Goal: Task Accomplishment & Management: Complete application form

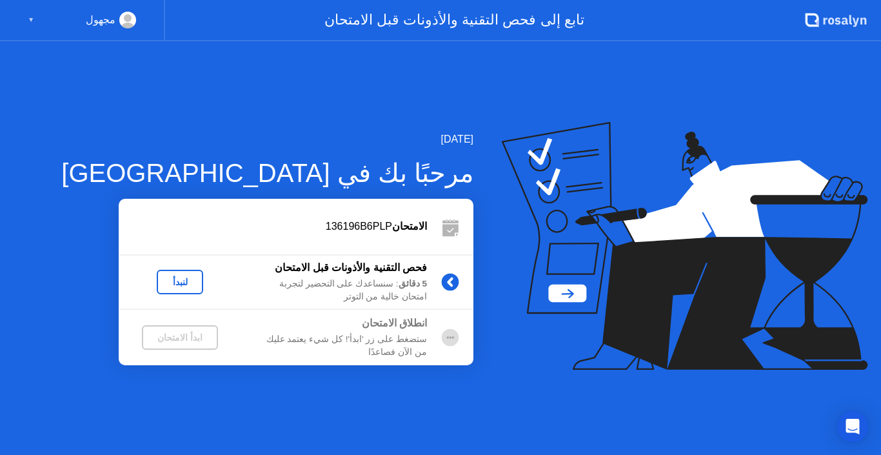
click at [179, 285] on div "لنبدأ" at bounding box center [180, 282] width 36 height 10
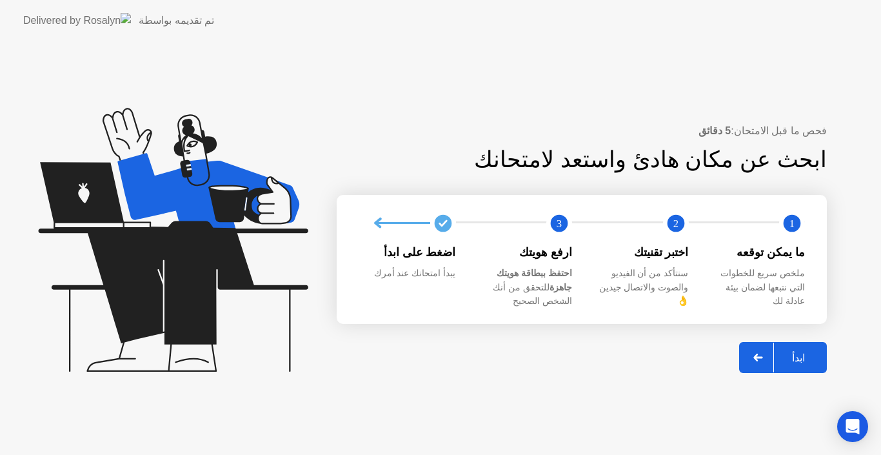
click at [792, 352] on div "ابدأ" at bounding box center [798, 358] width 49 height 12
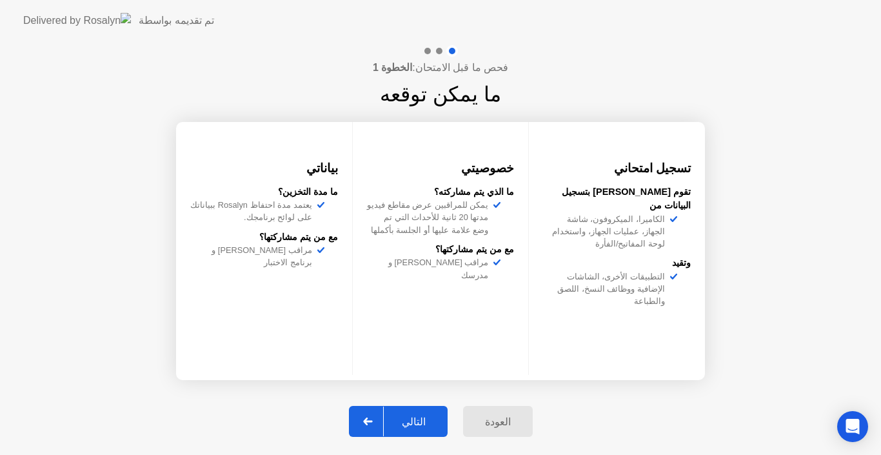
click at [414, 417] on div "التالي" at bounding box center [414, 421] width 60 height 12
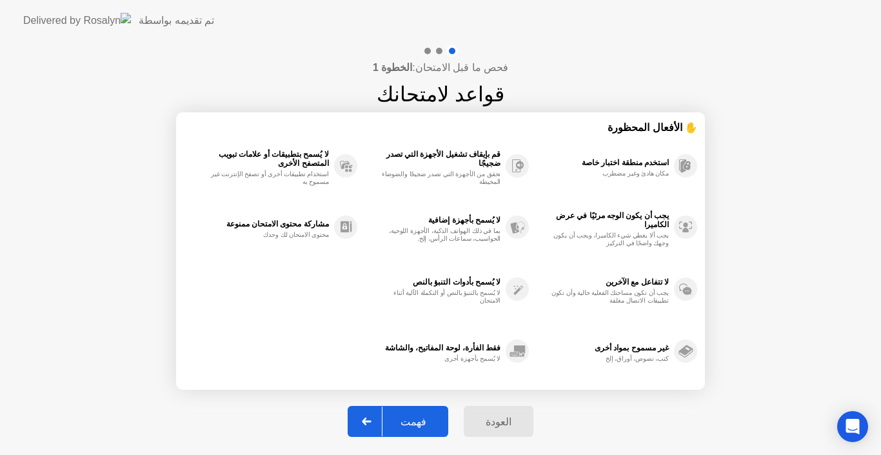
click at [419, 415] on div "فهمت" at bounding box center [414, 421] width 62 height 12
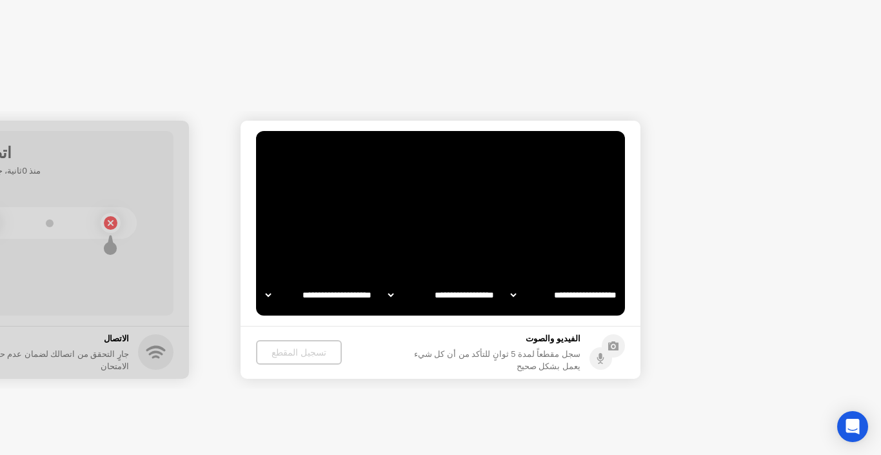
select select "**********"
select select "*******"
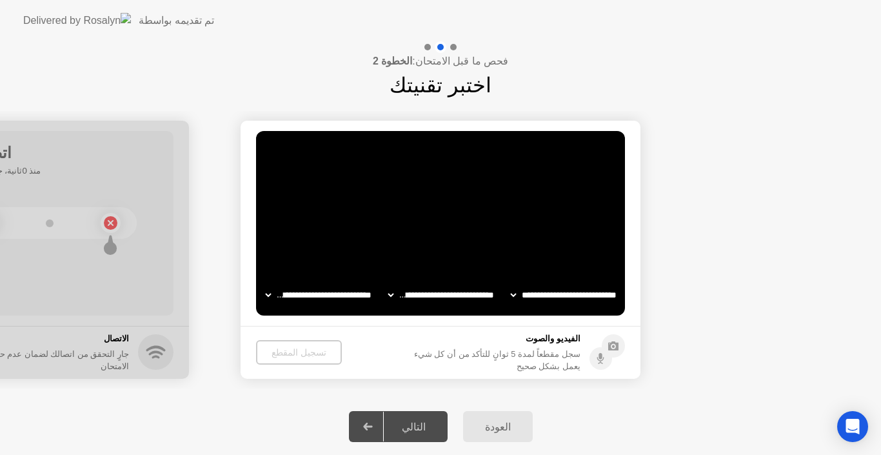
click at [360, 299] on select "**********" at bounding box center [319, 295] width 110 height 26
click at [264, 282] on select "**********" at bounding box center [319, 295] width 110 height 26
click at [424, 304] on select "**********" at bounding box center [441, 295] width 110 height 26
click at [386, 282] on select "**********" at bounding box center [441, 295] width 110 height 26
click at [552, 299] on select "**********" at bounding box center [564, 295] width 110 height 26
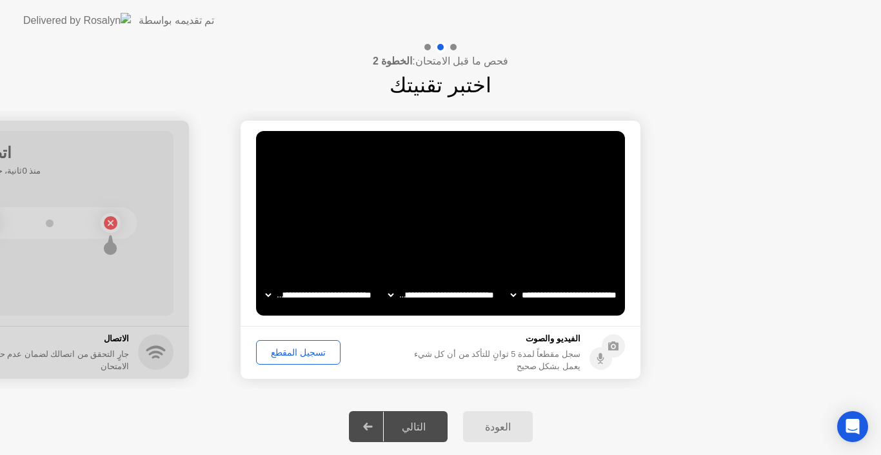
click at [509, 282] on select "**********" at bounding box center [564, 295] width 110 height 26
click at [299, 354] on div "تسجيل المقطع" at bounding box center [298, 352] width 75 height 10
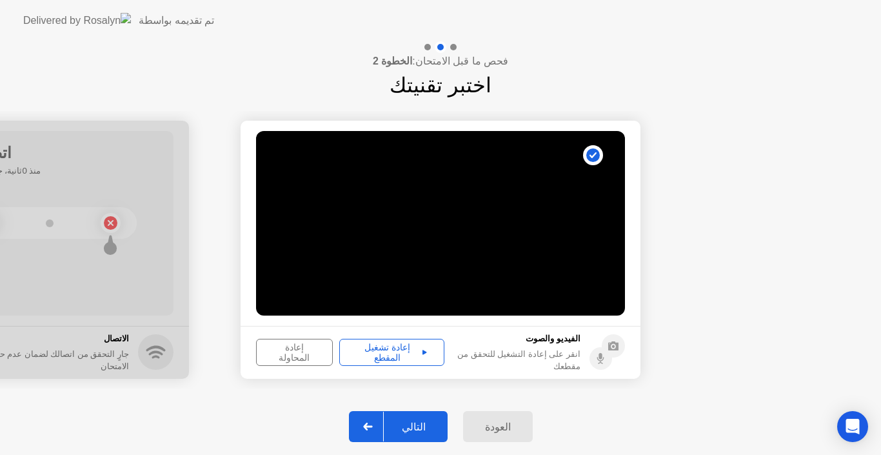
click at [401, 353] on div "إعادة تشغيل المقطع" at bounding box center [392, 352] width 96 height 21
click at [319, 350] on div "إعادة المحاولة" at bounding box center [295, 352] width 68 height 21
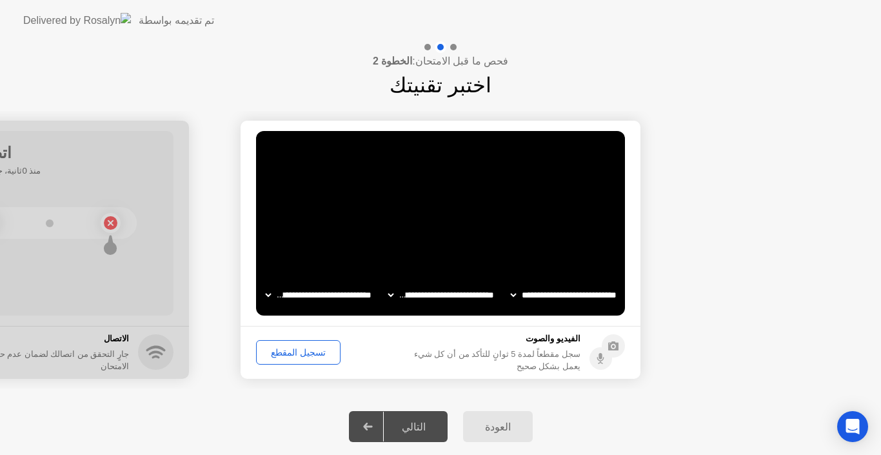
click at [314, 354] on div "تسجيل المقطع" at bounding box center [298, 352] width 75 height 10
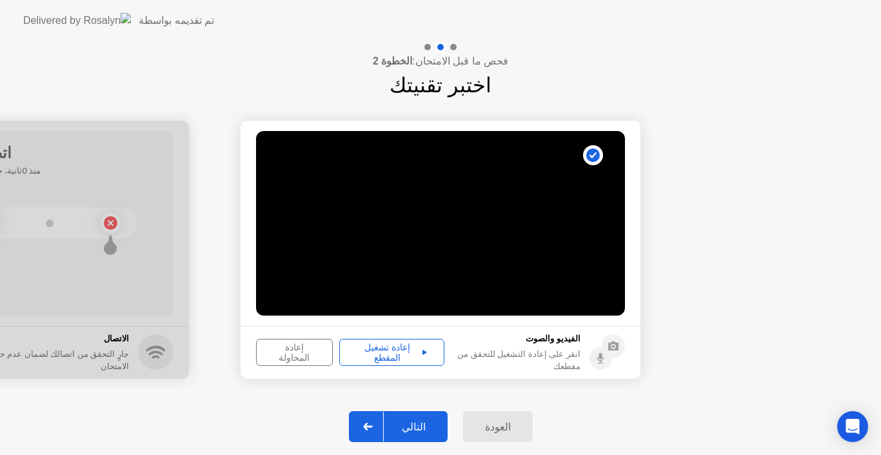
click at [414, 349] on div "إعادة تشغيل المقطع" at bounding box center [392, 352] width 96 height 21
click at [414, 433] on div "التالي" at bounding box center [414, 427] width 60 height 12
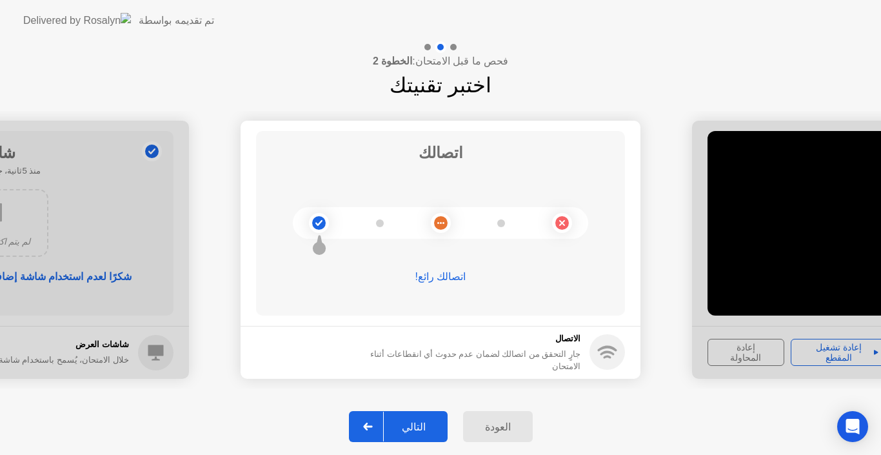
click at [412, 428] on div "التالي" at bounding box center [414, 427] width 60 height 12
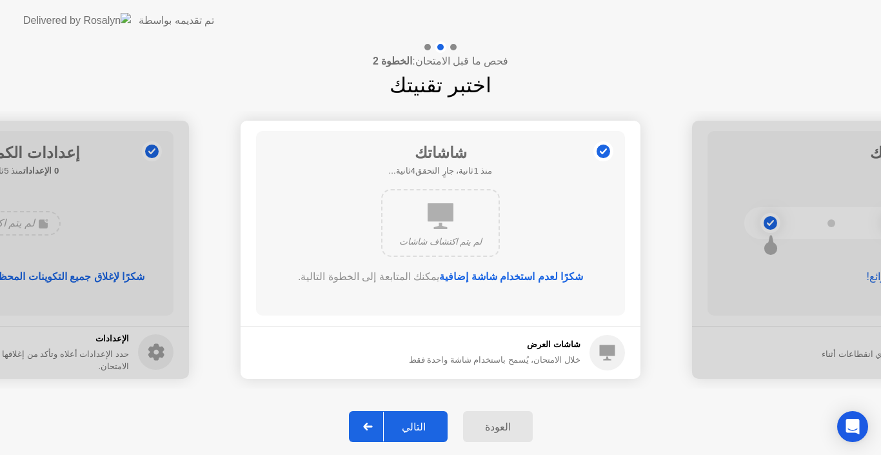
click at [411, 428] on div "التالي" at bounding box center [414, 427] width 60 height 12
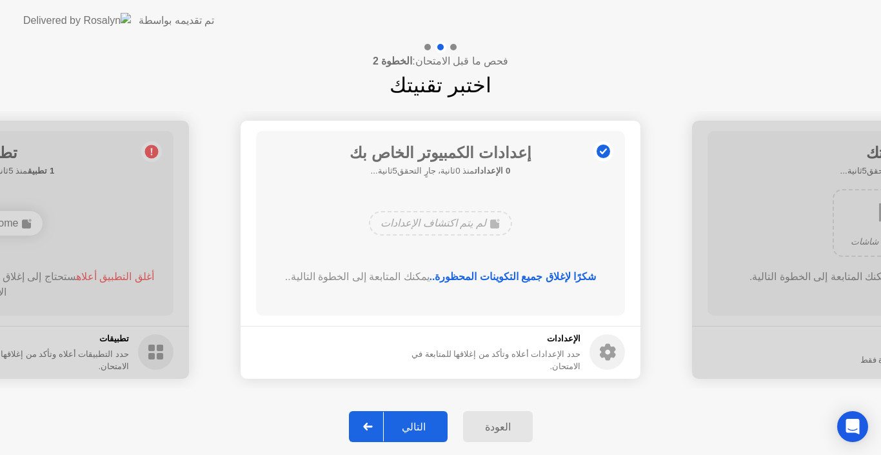
click at [410, 427] on div "التالي" at bounding box center [414, 427] width 60 height 12
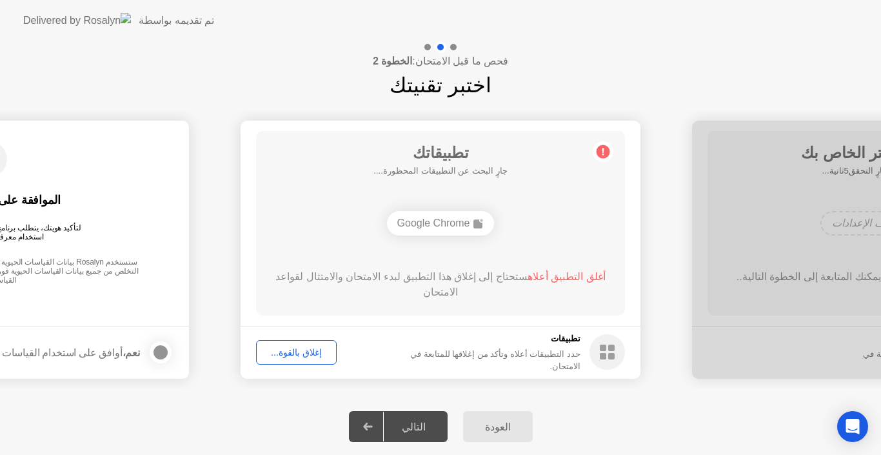
click at [410, 426] on div "التالي" at bounding box center [414, 427] width 60 height 12
click at [306, 354] on div "إغلاق بالقوة..." at bounding box center [297, 352] width 72 height 10
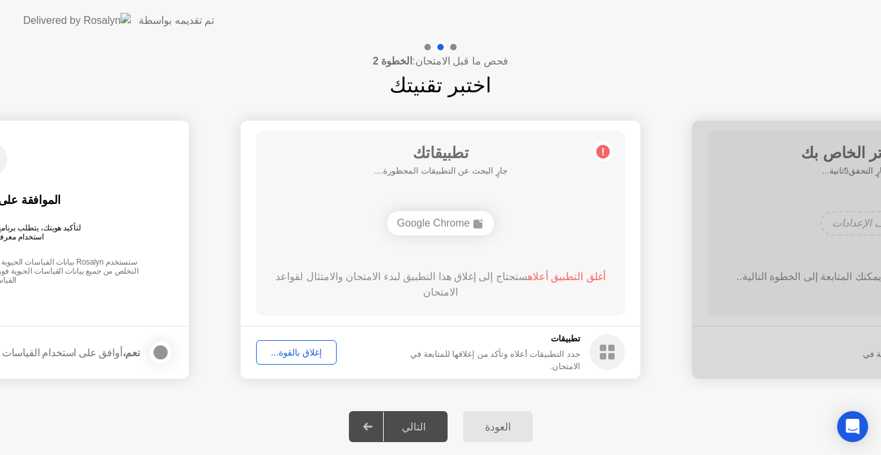
click at [417, 430] on div "التالي" at bounding box center [414, 427] width 60 height 12
click at [303, 354] on div "إغلاق بالقوة..." at bounding box center [297, 352] width 72 height 10
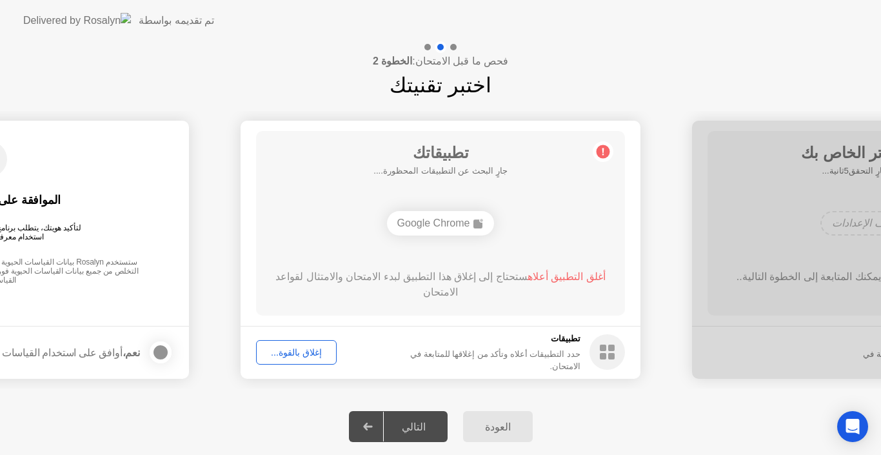
click at [699, 407] on div "العودة التالي" at bounding box center [440, 426] width 881 height 57
click at [310, 361] on button "إغلاق بالقوة..." at bounding box center [296, 352] width 81 height 25
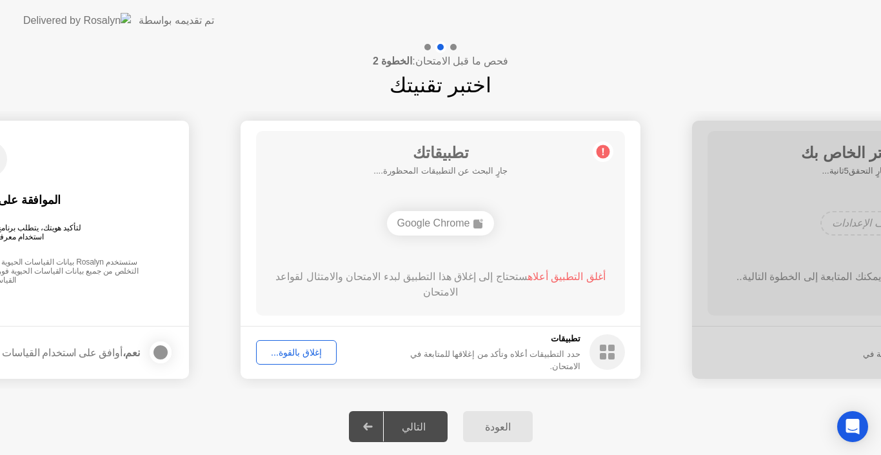
click at [557, 277] on span "أغلق التطبيق أعلاه" at bounding box center [567, 276] width 78 height 11
click at [554, 277] on span "أغلق التطبيق أعلاه" at bounding box center [567, 276] width 78 height 11
click at [423, 421] on div "التالي" at bounding box center [414, 427] width 60 height 12
click at [317, 355] on div "إغلاق بالقوة..." at bounding box center [297, 352] width 72 height 10
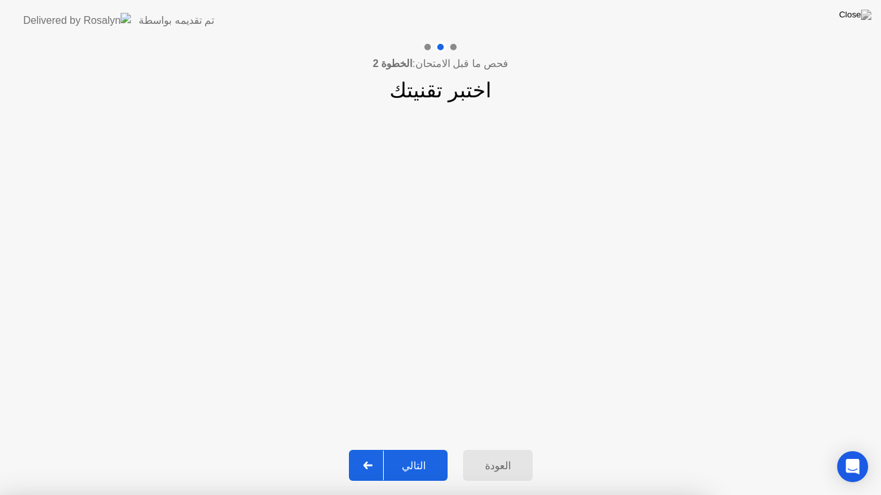
click at [415, 454] on div at bounding box center [440, 495] width 881 height 0
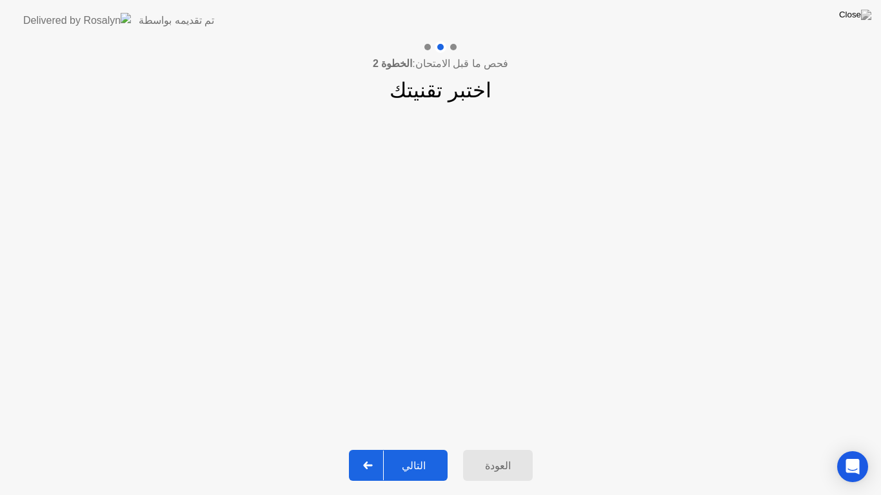
click at [425, 454] on div "التالي" at bounding box center [414, 466] width 60 height 12
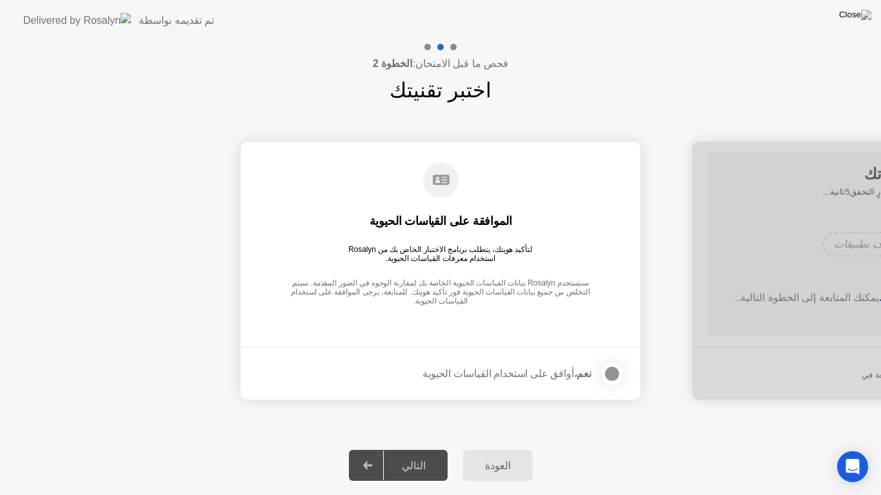
click at [616, 376] on div at bounding box center [611, 373] width 15 height 15
click at [415, 454] on div "التالي" at bounding box center [414, 466] width 60 height 12
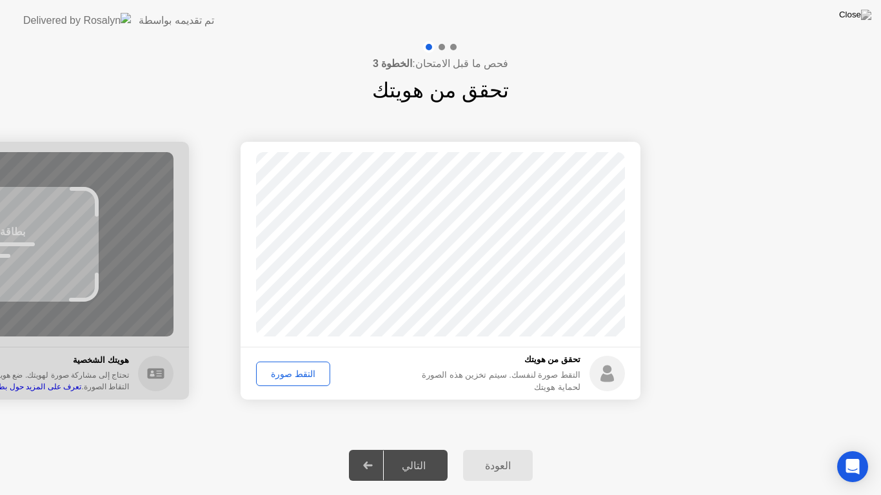
click at [306, 383] on button "التقط صورة" at bounding box center [293, 374] width 74 height 25
click at [418, 454] on div "التالي" at bounding box center [414, 466] width 60 height 12
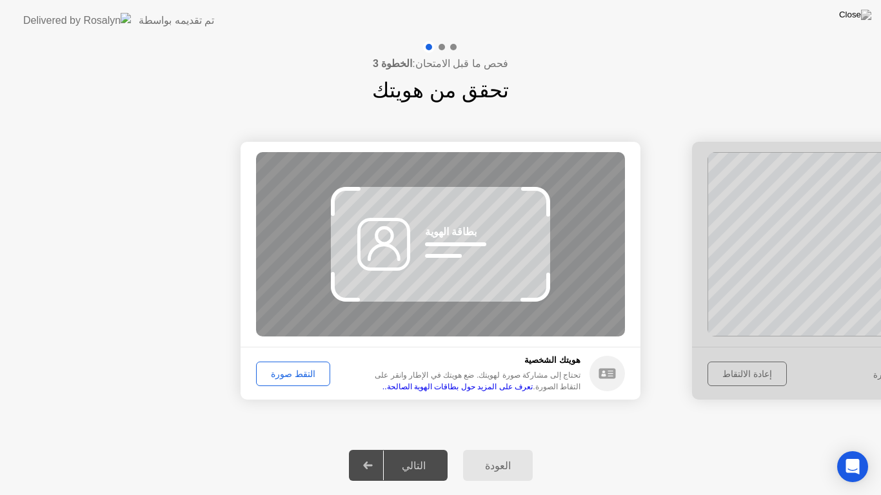
click at [283, 381] on button "التقط صورة" at bounding box center [293, 374] width 74 height 25
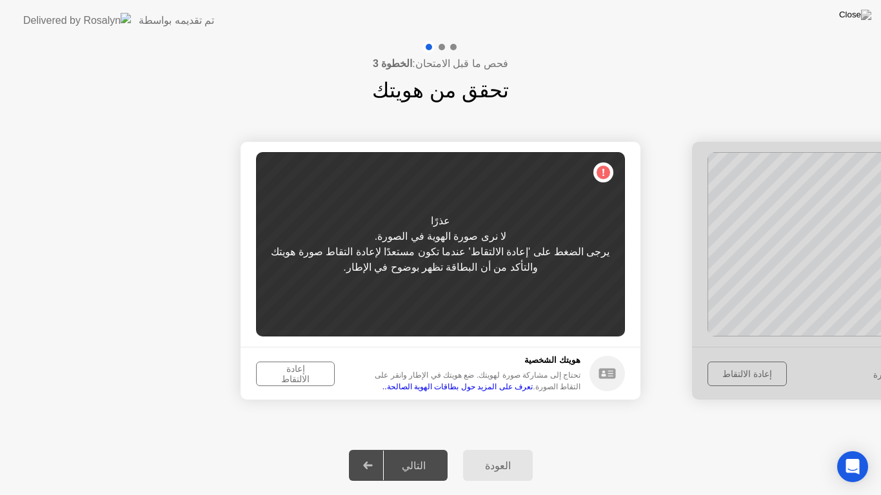
click at [306, 381] on button "إعادة الالتقاط" at bounding box center [295, 374] width 79 height 25
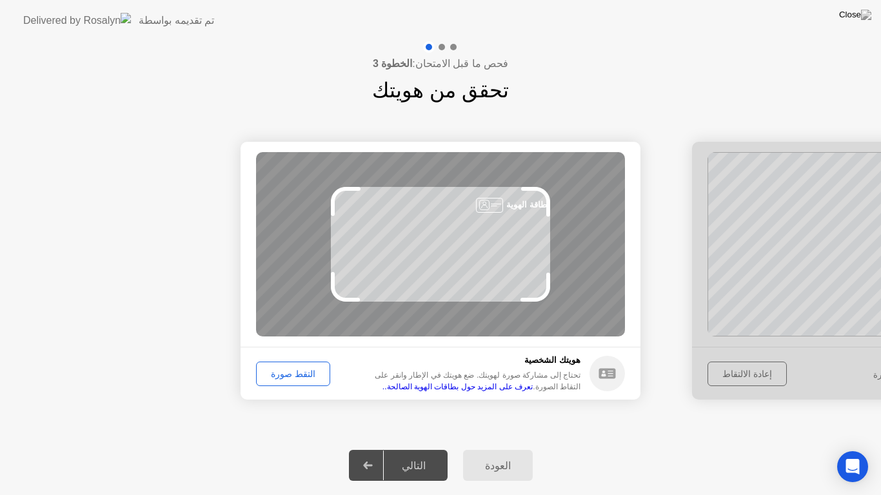
click at [302, 379] on div "التقط صورة" at bounding box center [293, 374] width 65 height 10
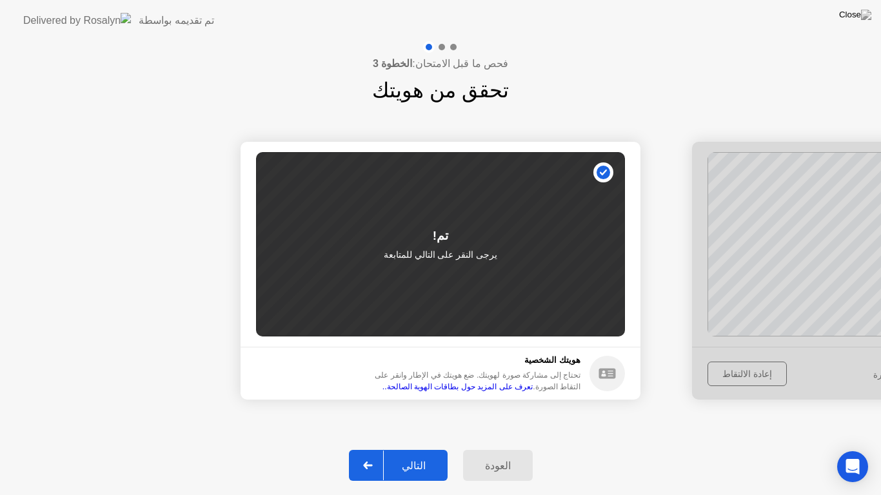
click at [428, 454] on div "التالي" at bounding box center [414, 466] width 60 height 12
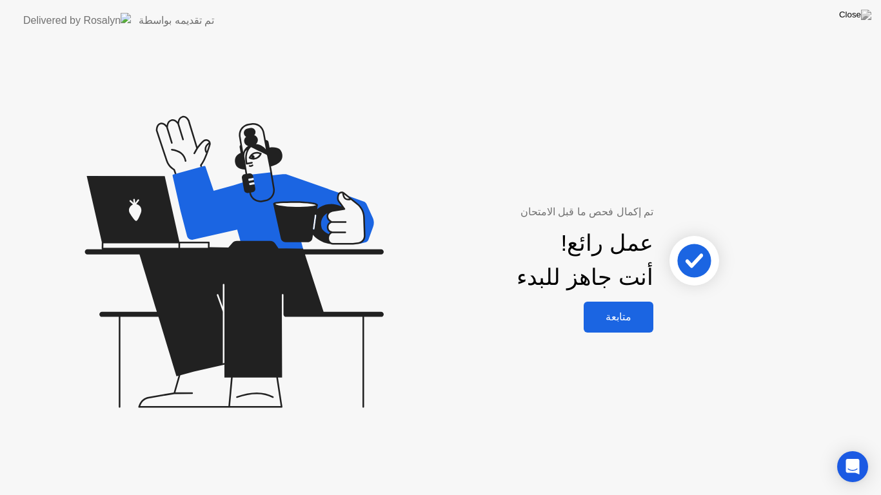
click at [604, 323] on div "متابعة" at bounding box center [619, 317] width 62 height 12
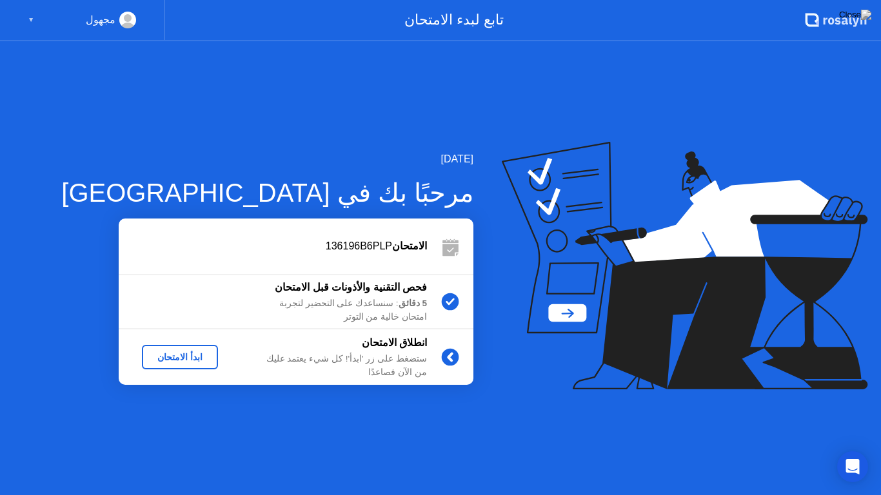
click at [201, 357] on div "ابدأ الامتحان" at bounding box center [180, 357] width 66 height 10
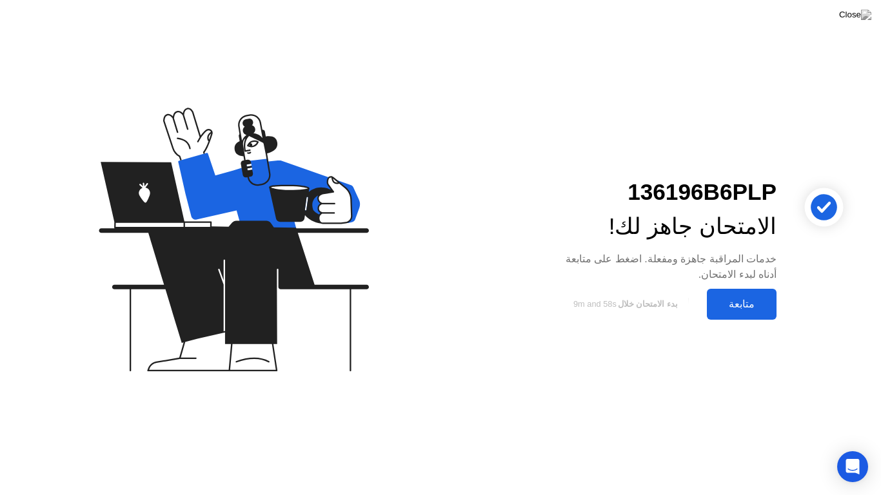
click at [745, 298] on div "متابعة" at bounding box center [742, 304] width 62 height 12
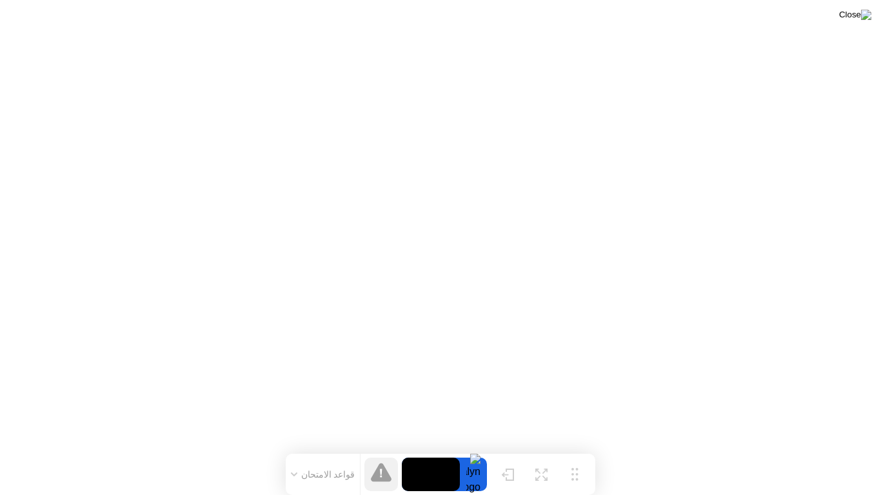
click at [866, 18] on img at bounding box center [855, 15] width 32 height 10
